Goal: Task Accomplishment & Management: Use online tool/utility

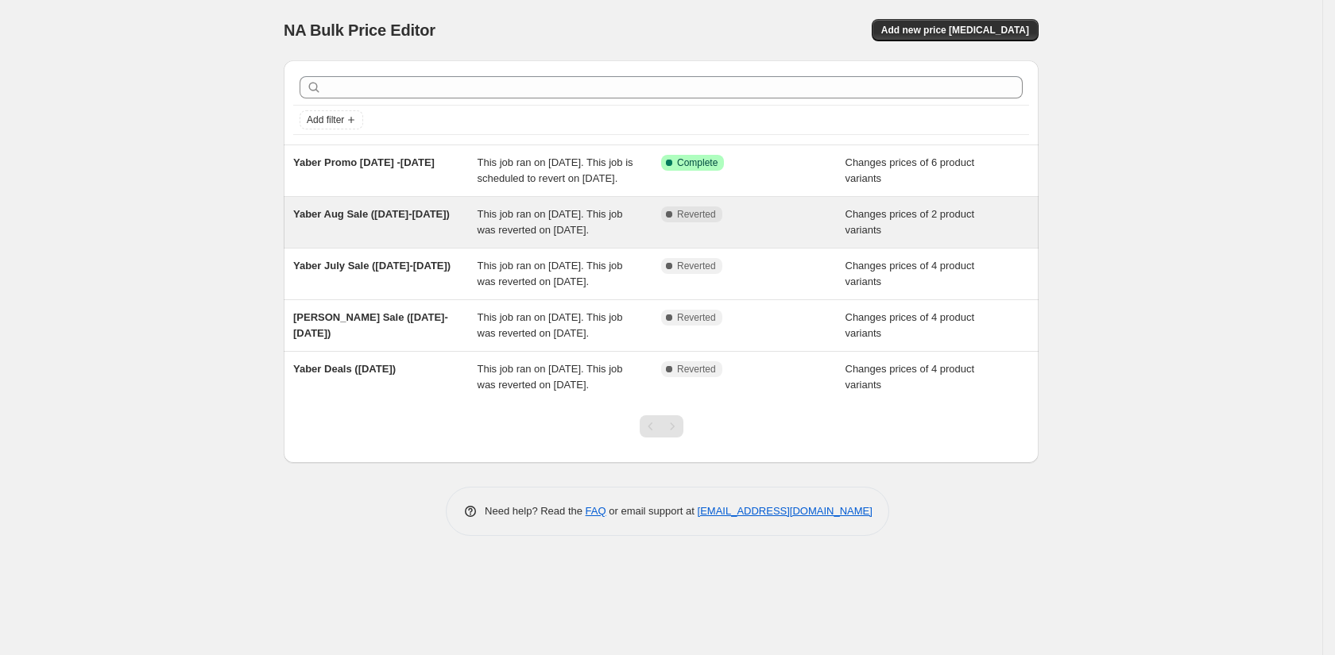
click at [404, 238] on div "Yaber Aug Sale ([DATE]-[DATE])" at bounding box center [385, 223] width 184 height 32
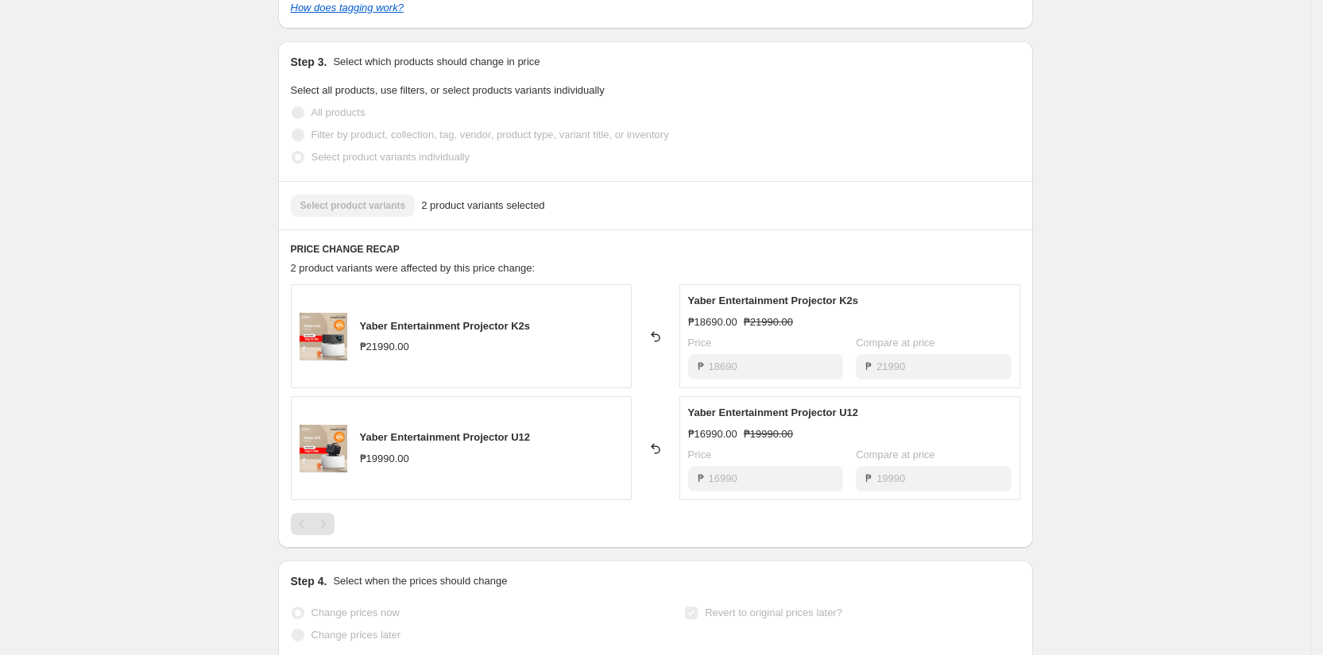
scroll to position [485, 0]
